Goal: Find specific page/section: Find specific page/section

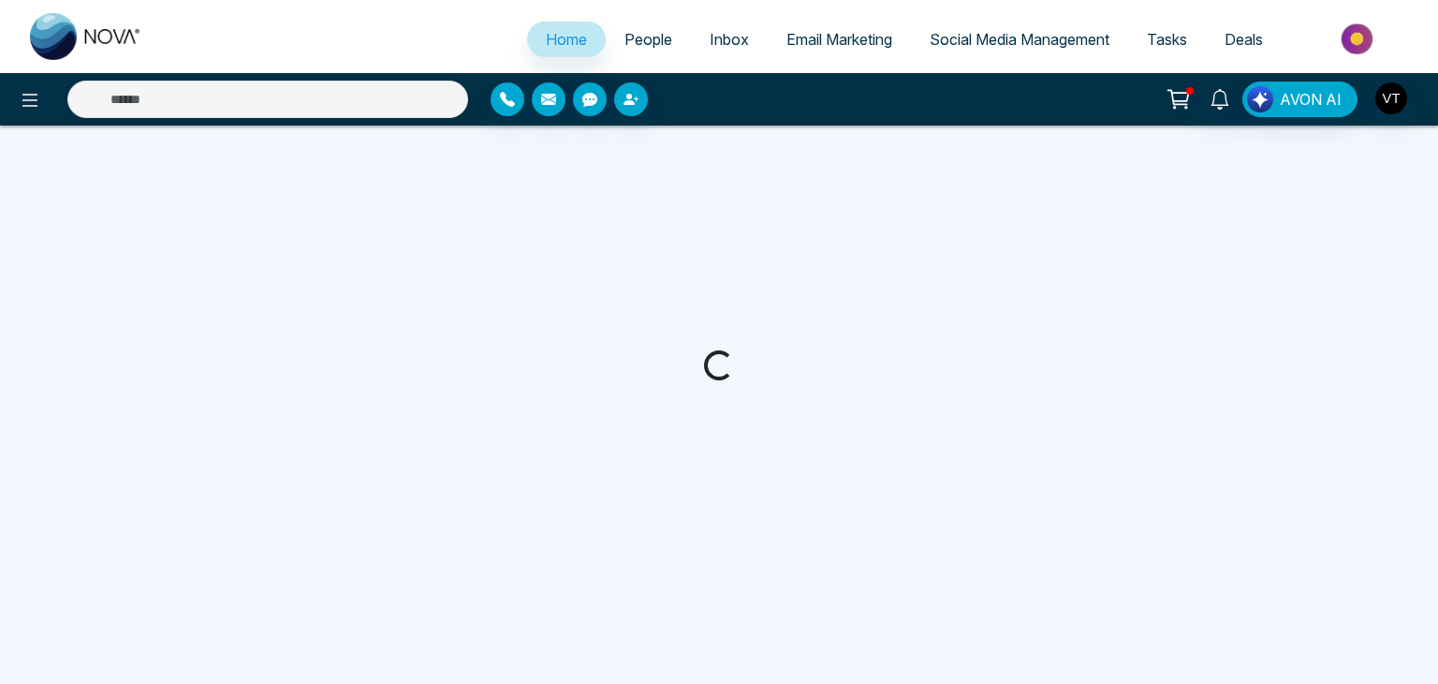
select select "*"
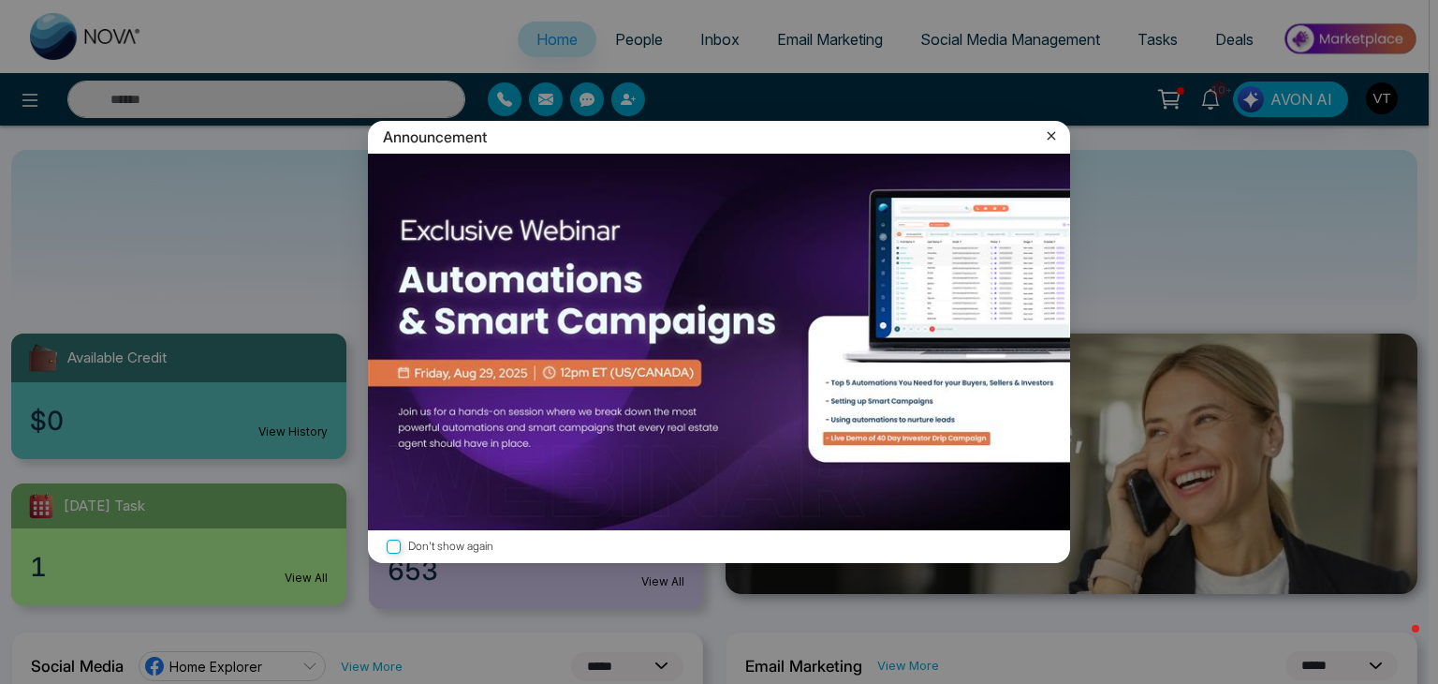
click at [1053, 126] on icon at bounding box center [1051, 135] width 19 height 19
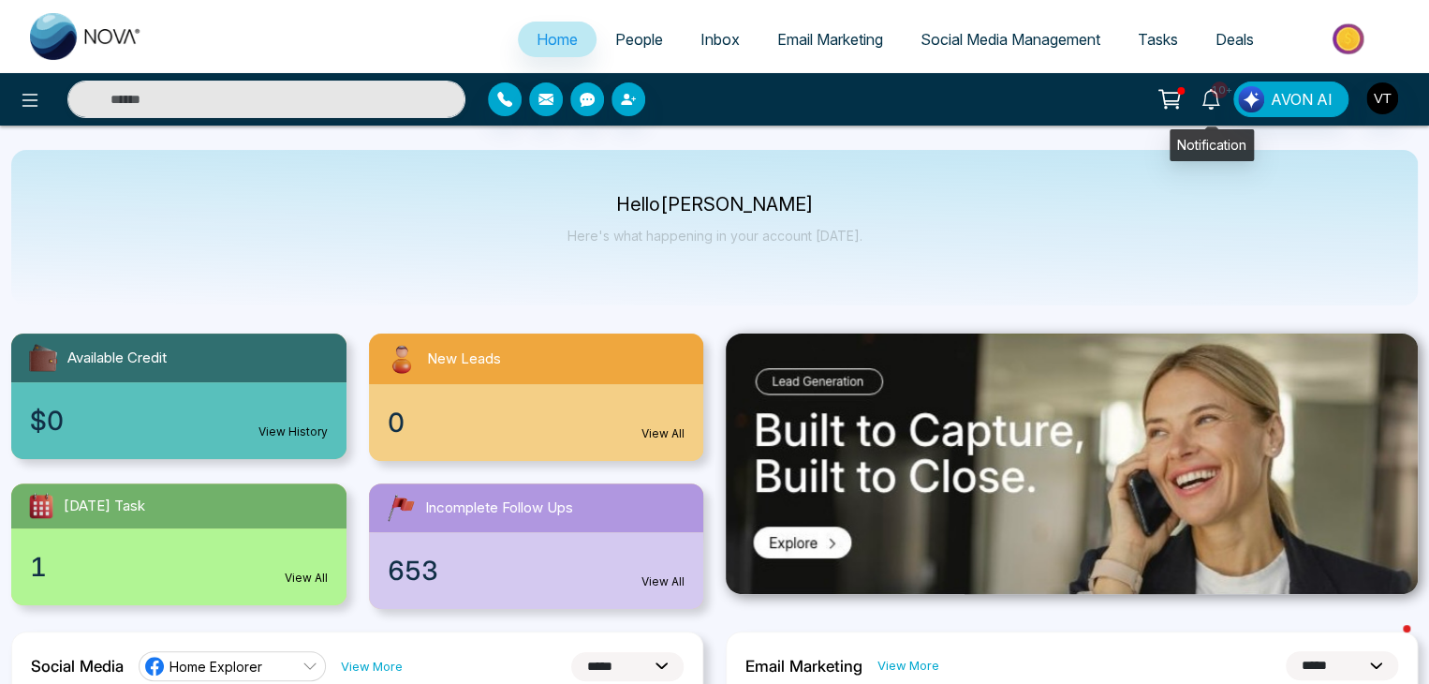
click at [1209, 96] on icon at bounding box center [1211, 99] width 21 height 21
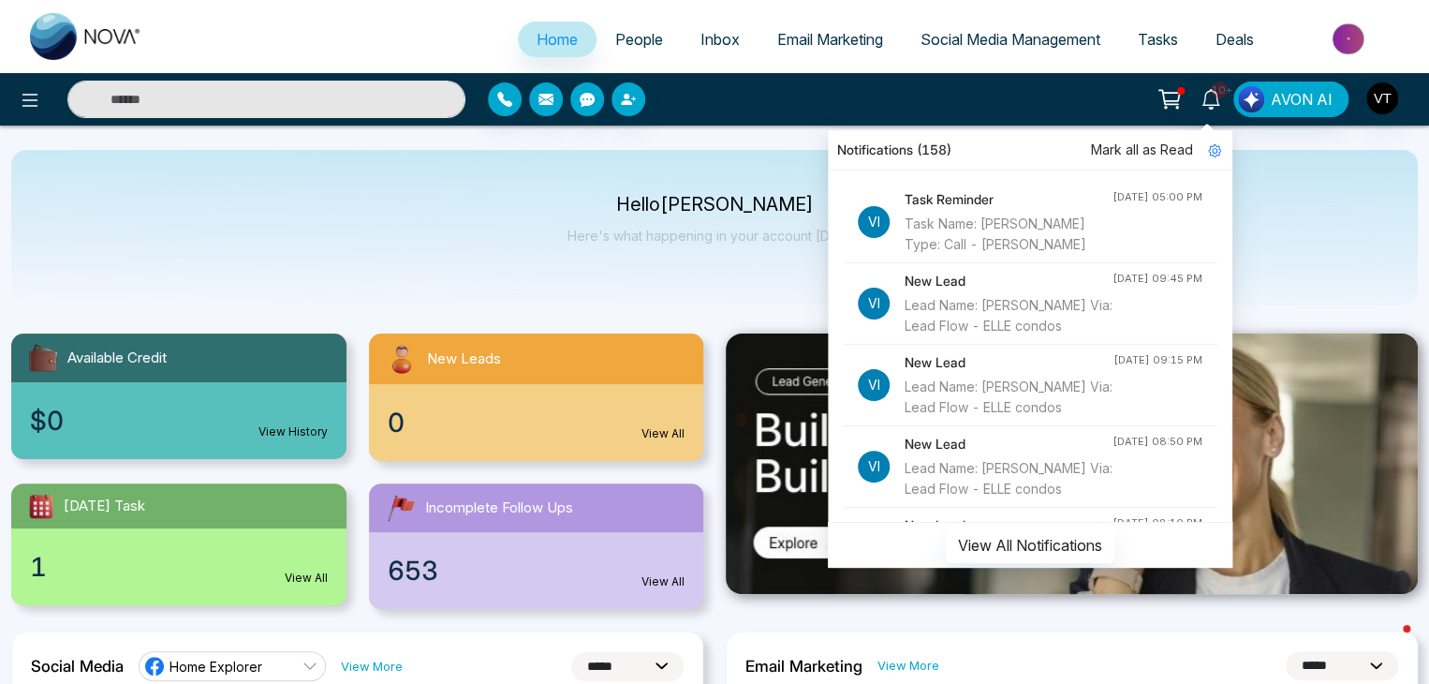
click at [1026, 226] on div "Task Name: [PERSON_NAME] Type: Call - [PERSON_NAME]" at bounding box center [1009, 234] width 208 height 41
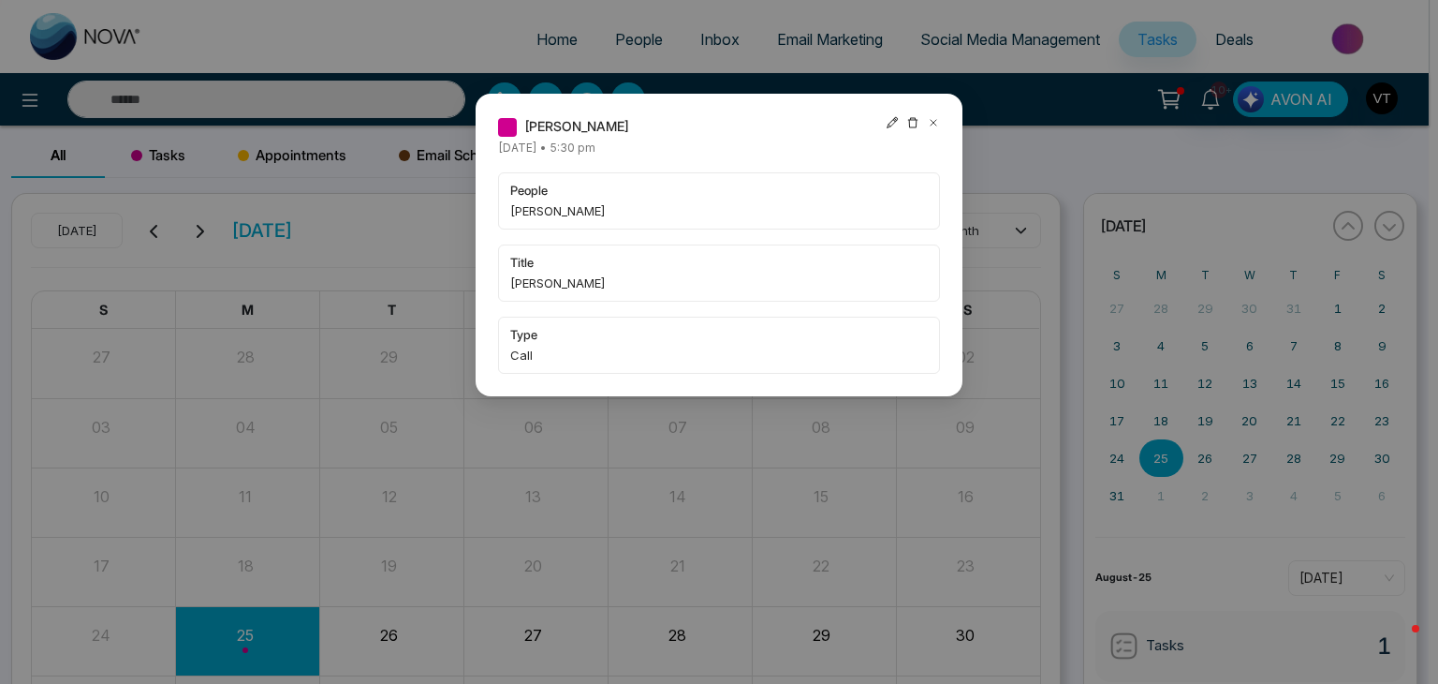
click at [553, 214] on span "[PERSON_NAME]" at bounding box center [719, 210] width 418 height 19
click at [623, 49] on div "[PERSON_NAME] [DATE] • 5:30 pm people [PERSON_NAME] title [PERSON_NAME] type Ca…" at bounding box center [719, 342] width 1438 height 684
click at [624, 38] on div "[PERSON_NAME] [DATE] • 5:30 pm people [PERSON_NAME] title [PERSON_NAME] type Ca…" at bounding box center [719, 342] width 1438 height 684
click at [932, 123] on icon at bounding box center [933, 122] width 13 height 13
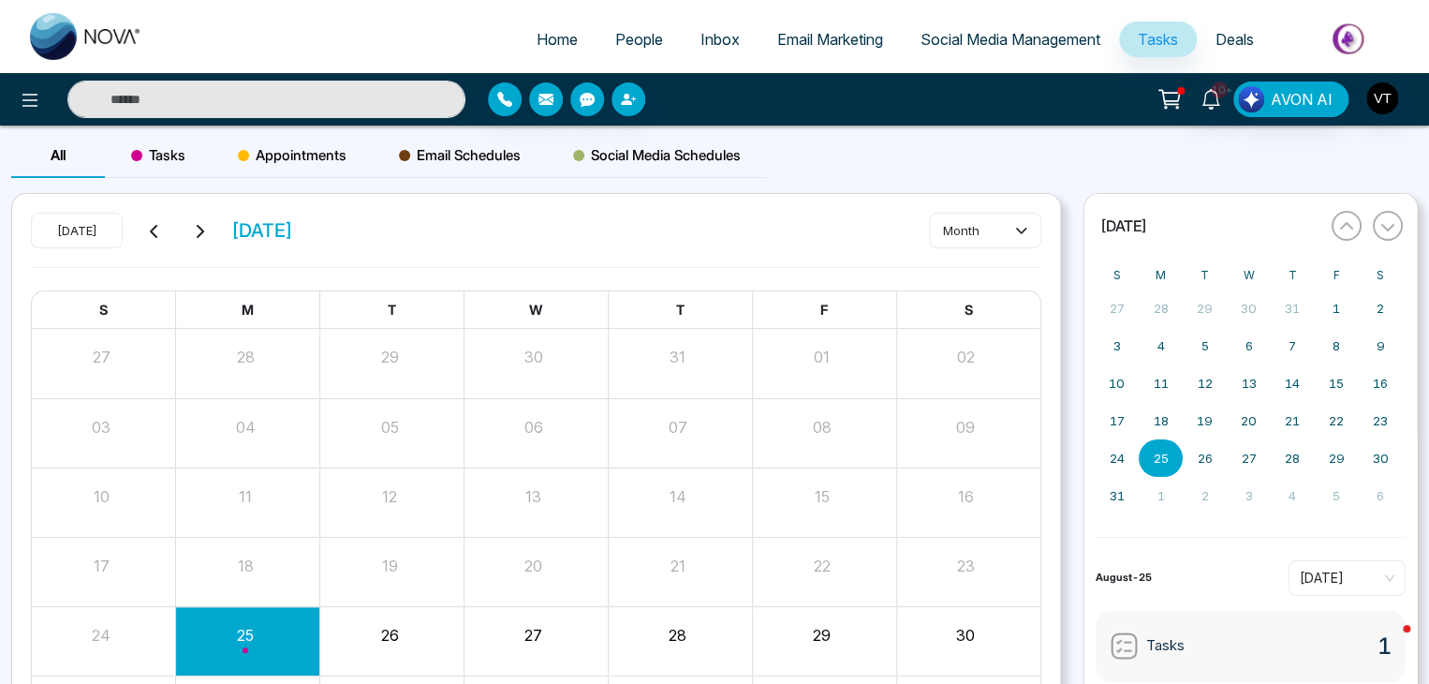
click at [615, 34] on span "People" at bounding box center [639, 39] width 48 height 19
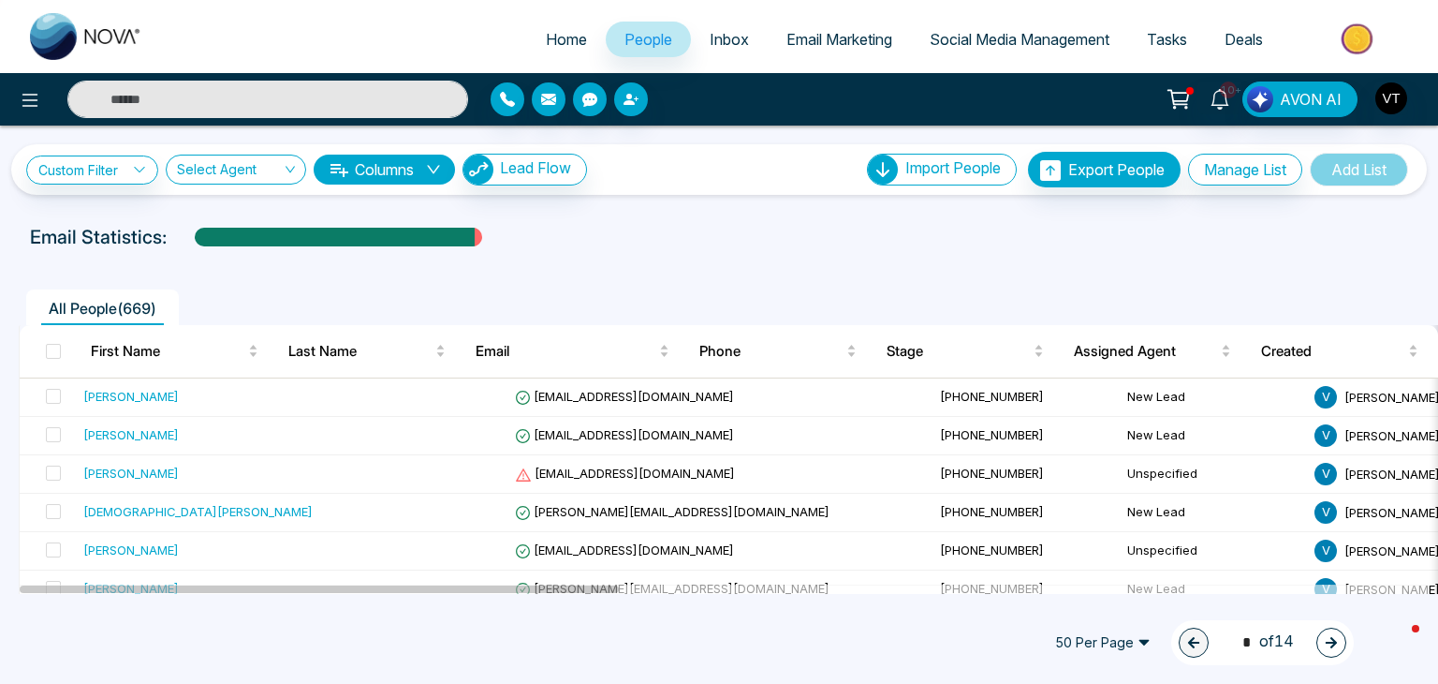
click at [227, 91] on input "text" at bounding box center [267, 99] width 401 height 37
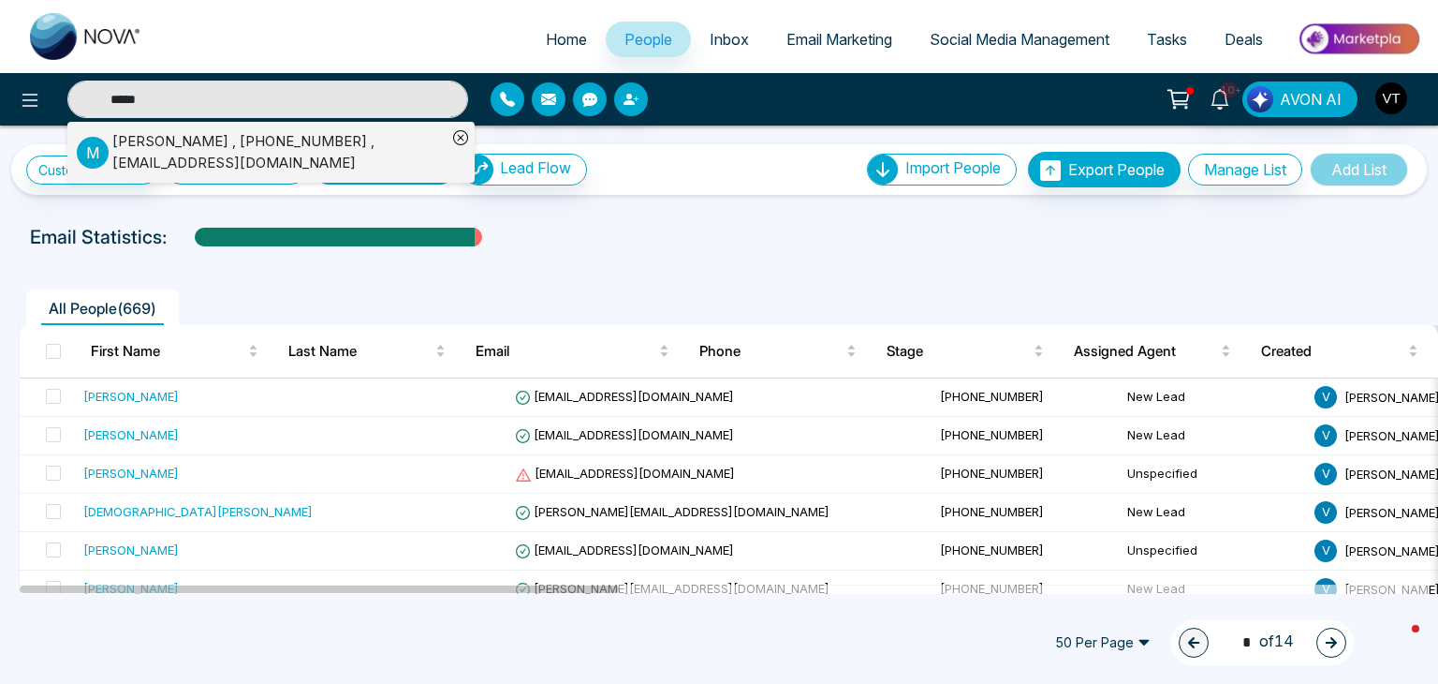
type input "*****"
click at [174, 136] on div "[PERSON_NAME] , [PHONE_NUMBER] , [EMAIL_ADDRESS][DOMAIN_NAME]" at bounding box center [279, 152] width 334 height 42
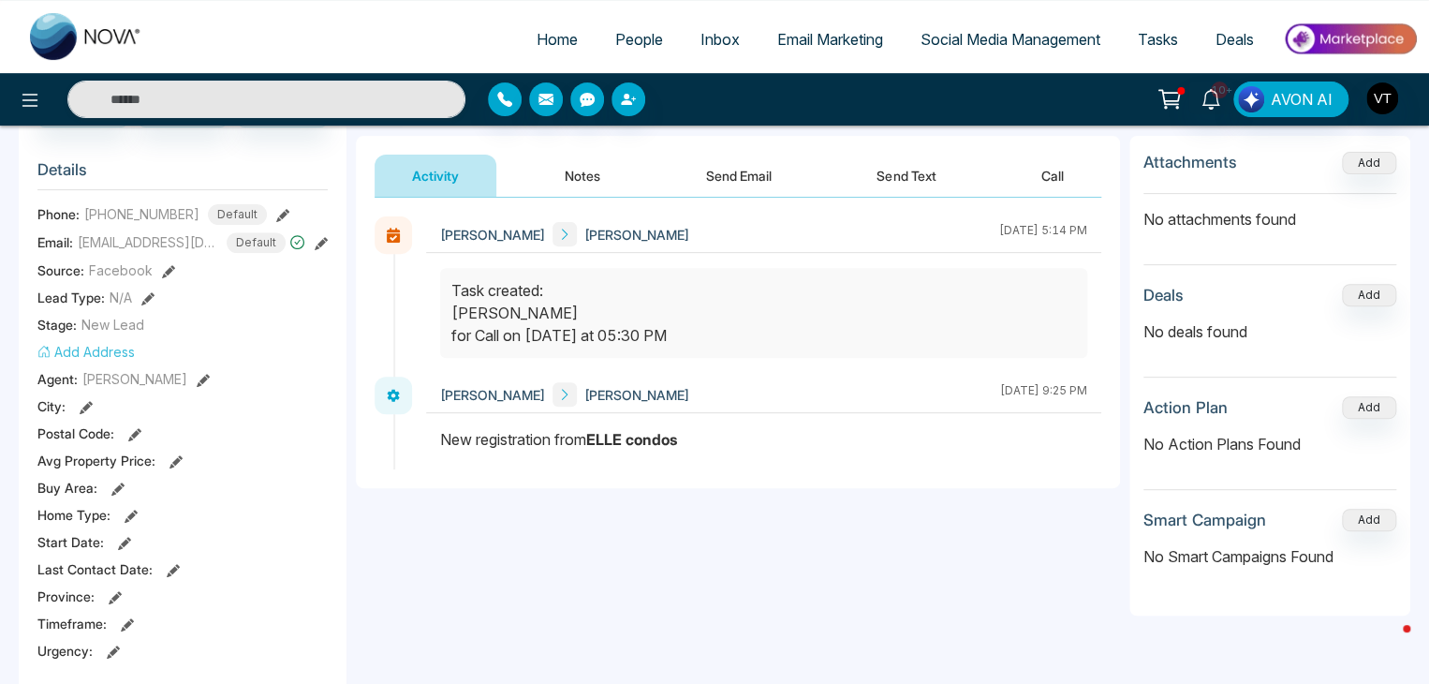
scroll to position [187, 0]
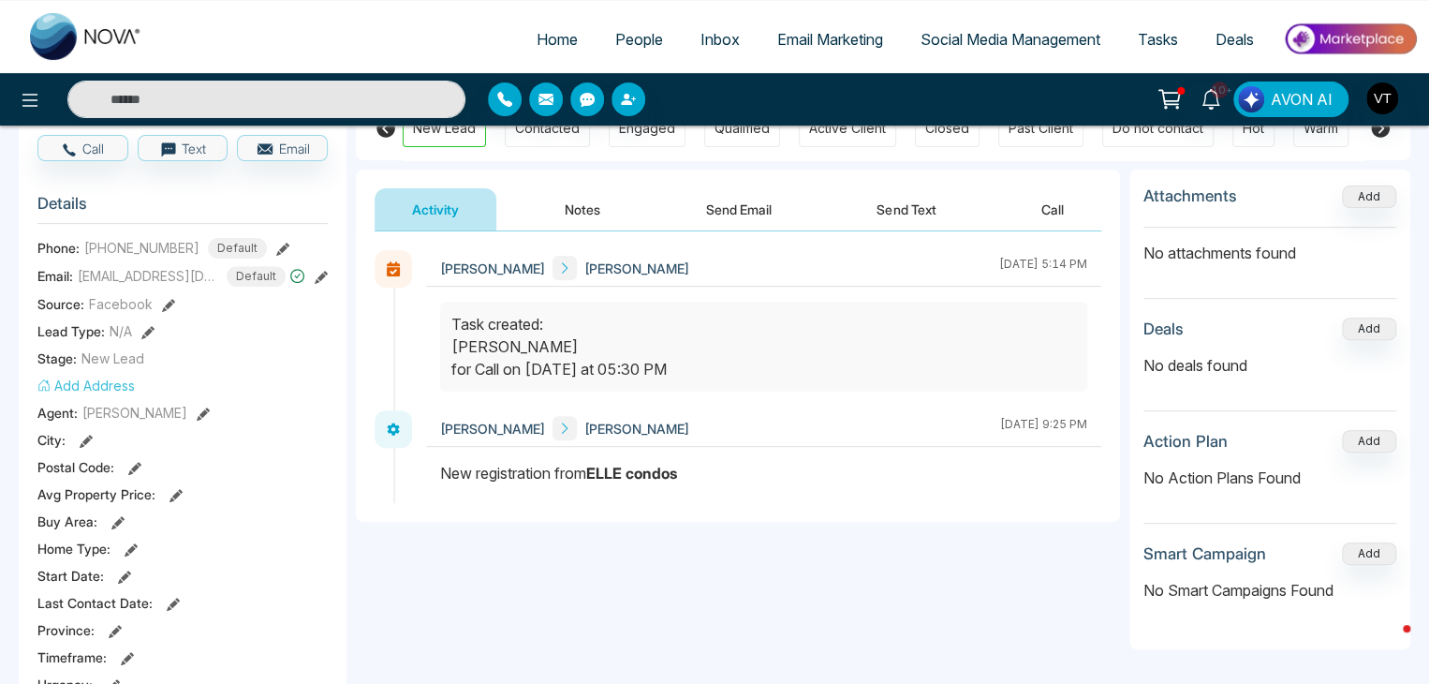
click at [593, 205] on button "Notes" at bounding box center [582, 209] width 111 height 42
